Goal: Find specific page/section: Find specific page/section

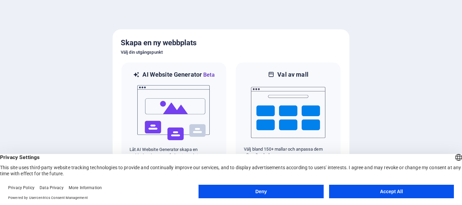
click at [378, 187] on button "Accept All" at bounding box center [391, 192] width 125 height 14
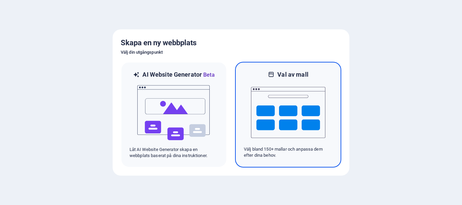
click at [298, 94] on img at bounding box center [288, 113] width 74 height 68
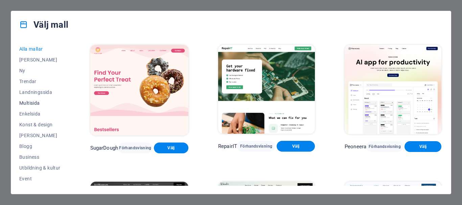
click at [39, 105] on span "Multisida" at bounding box center [39, 102] width 41 height 5
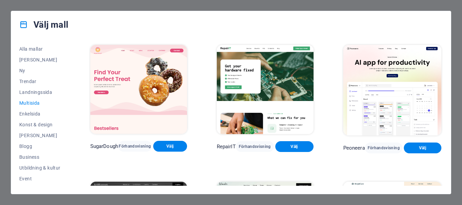
click at [39, 105] on span "Multisida" at bounding box center [39, 102] width 41 height 5
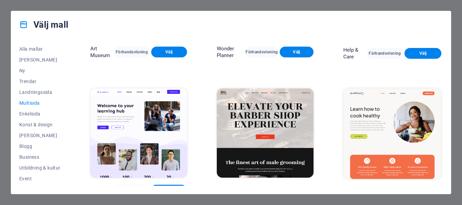
scroll to position [237, 0]
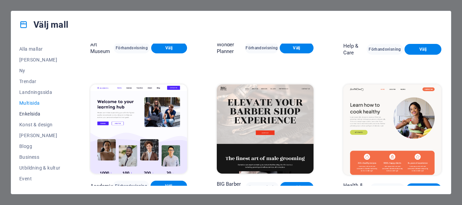
click at [36, 114] on span "Enkelsida" at bounding box center [39, 113] width 41 height 5
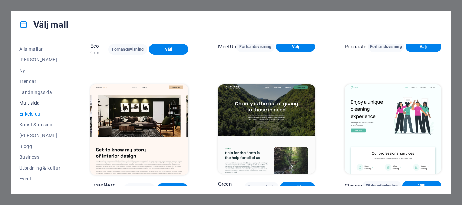
click at [33, 105] on span "Multisida" at bounding box center [39, 102] width 41 height 5
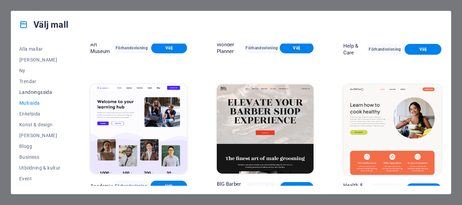
click at [33, 93] on span "Landningssida" at bounding box center [39, 92] width 41 height 5
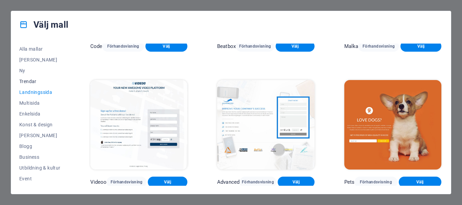
click at [34, 81] on span "Trendar" at bounding box center [39, 81] width 41 height 5
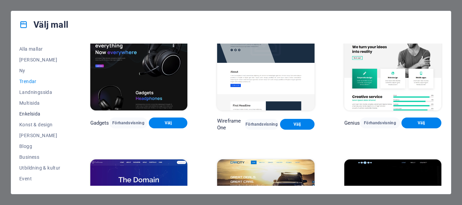
scroll to position [34, 0]
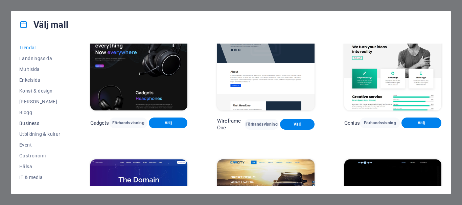
click at [39, 121] on span "Business" at bounding box center [39, 123] width 41 height 5
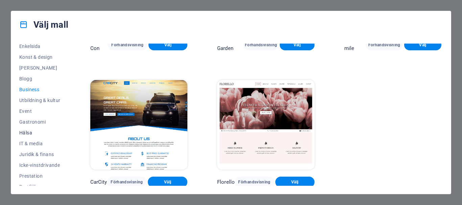
scroll to position [101, 0]
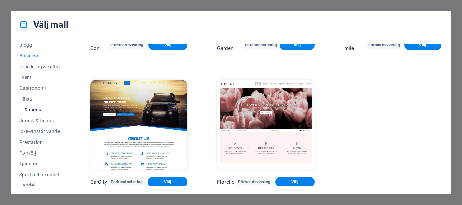
click at [36, 109] on span "IT & media" at bounding box center [39, 109] width 41 height 5
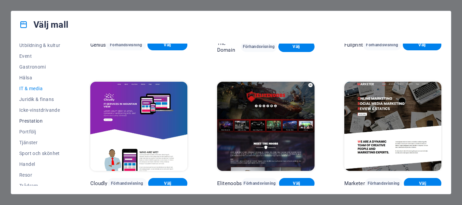
scroll to position [128, 0]
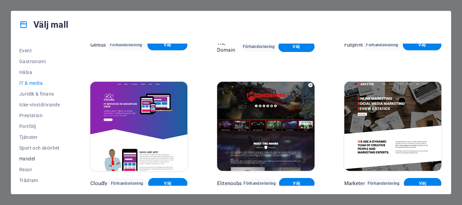
click at [29, 157] on span "Handel" at bounding box center [39, 158] width 41 height 5
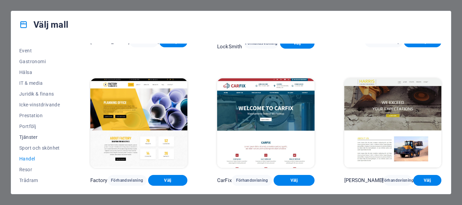
click at [32, 136] on span "Tjänster" at bounding box center [39, 137] width 41 height 5
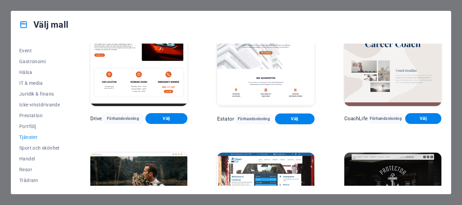
scroll to position [275, 0]
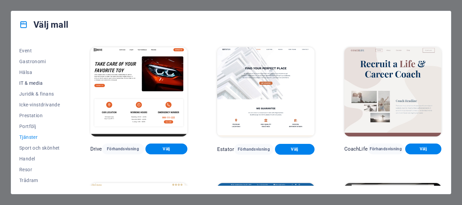
click at [40, 84] on span "IT & media" at bounding box center [39, 83] width 41 height 5
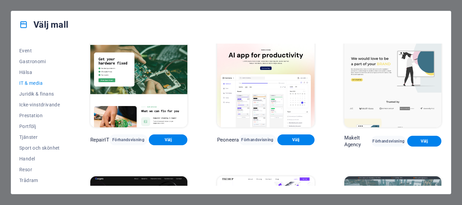
scroll to position [0, 0]
